Goal: Find specific page/section: Find specific page/section

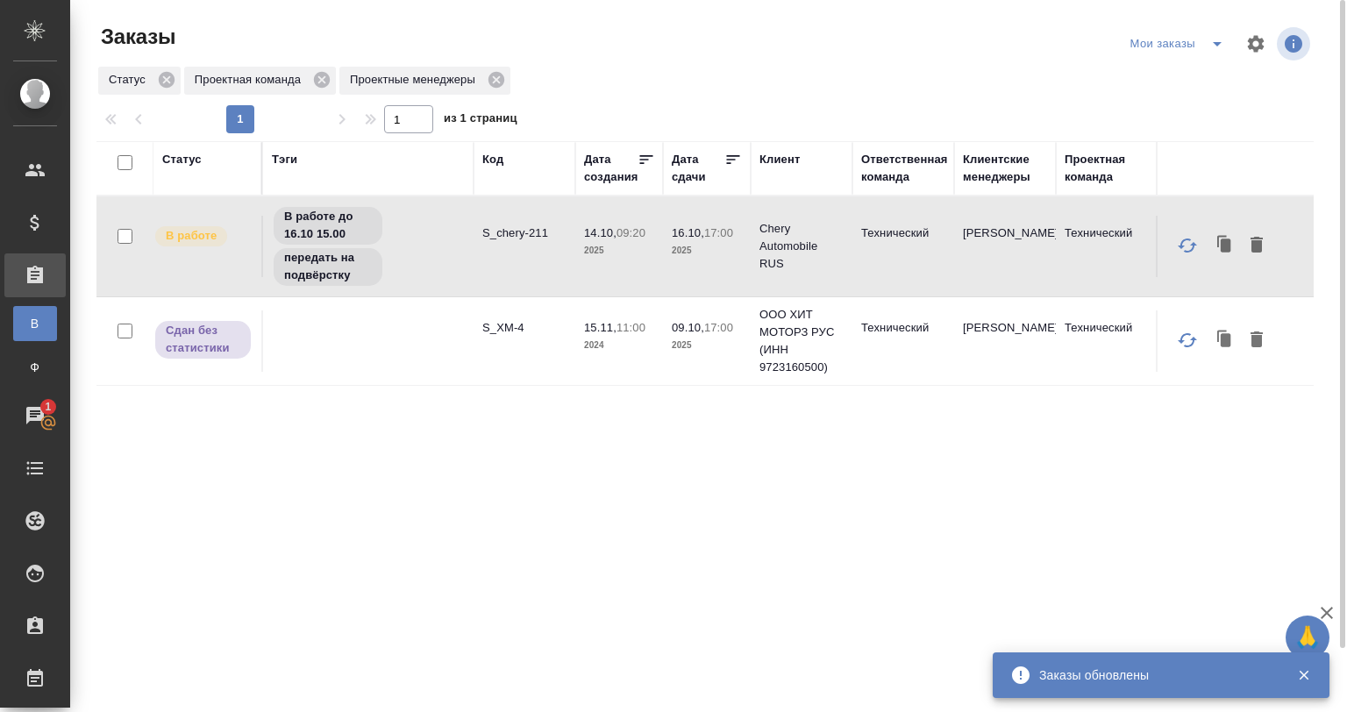
click at [1192, 47] on div "Мои заказы" at bounding box center [1180, 44] width 109 height 28
click at [1218, 46] on icon "split button" at bounding box center [1217, 43] width 21 height 21
click at [1182, 102] on li "Технические заказы" at bounding box center [1180, 107] width 149 height 28
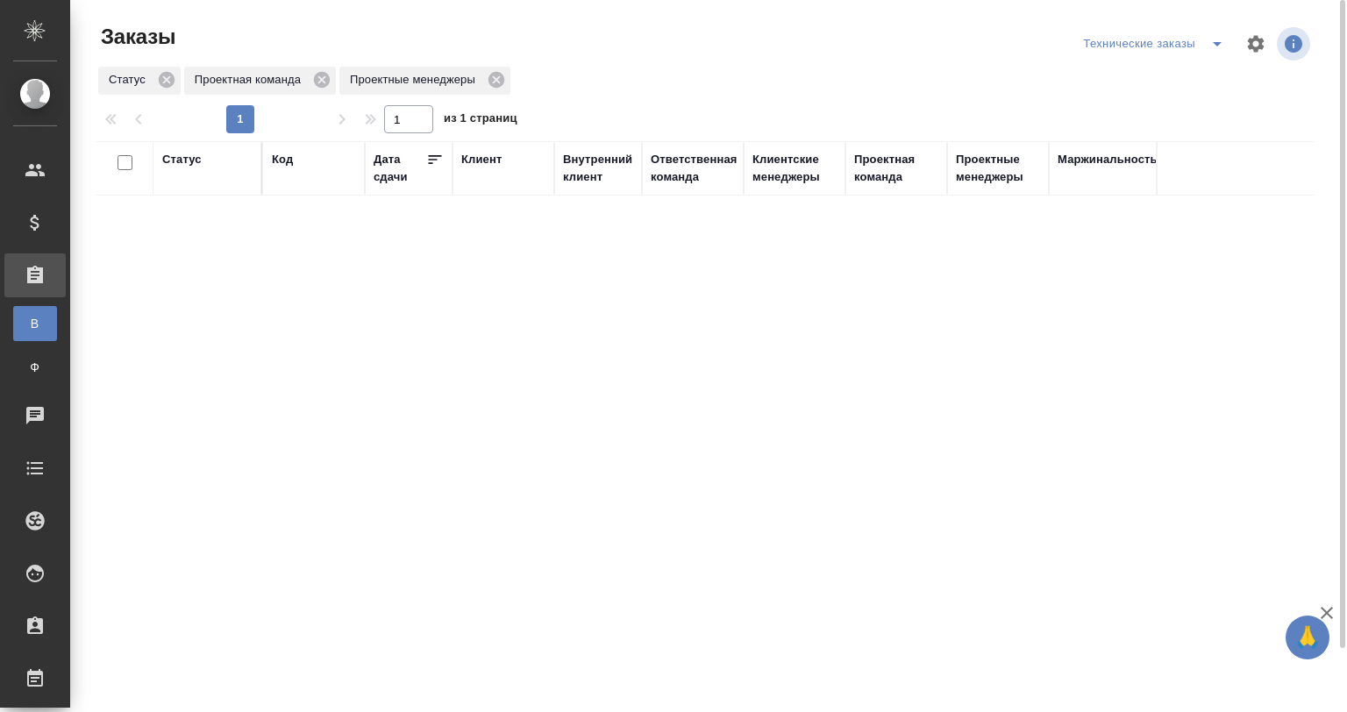
click at [979, 179] on div "Проектные менеджеры" at bounding box center [998, 168] width 84 height 35
